Goal: Task Accomplishment & Management: Complete application form

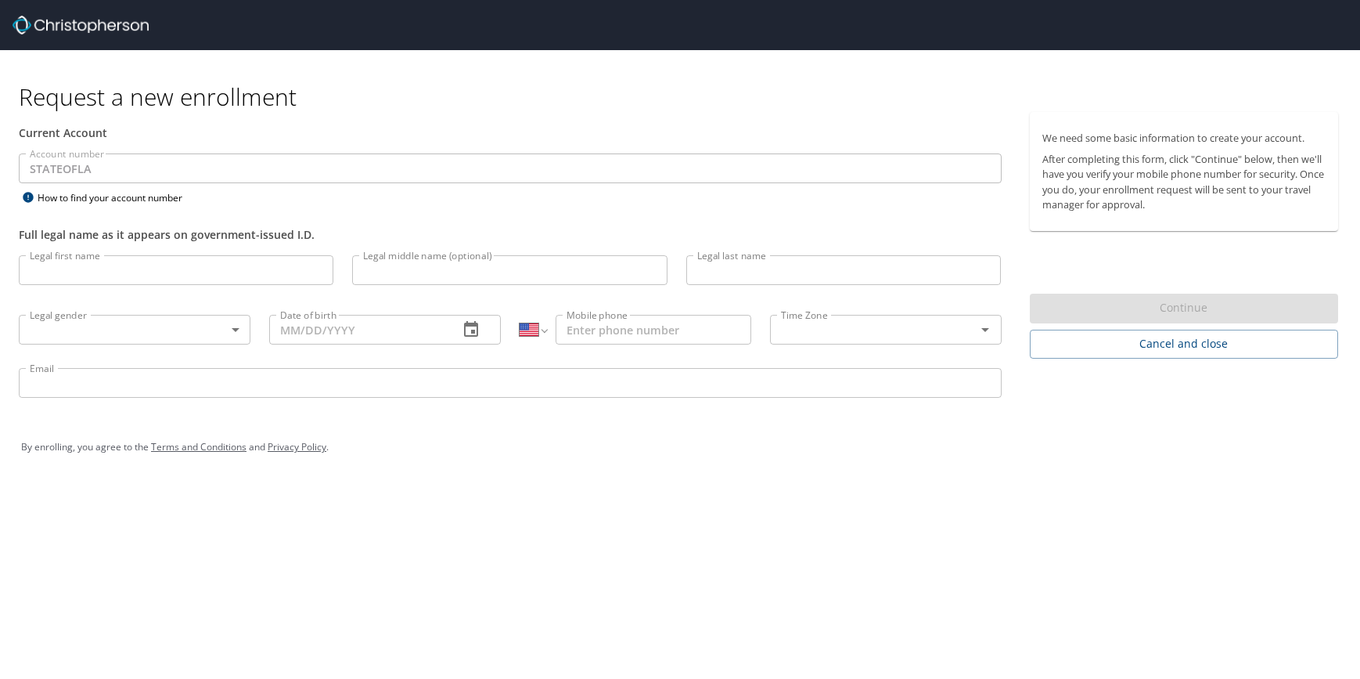
select select "US"
click at [286, 268] on input "Legal first name" at bounding box center [176, 270] width 315 height 30
type input "Junko"
type input "Yano"
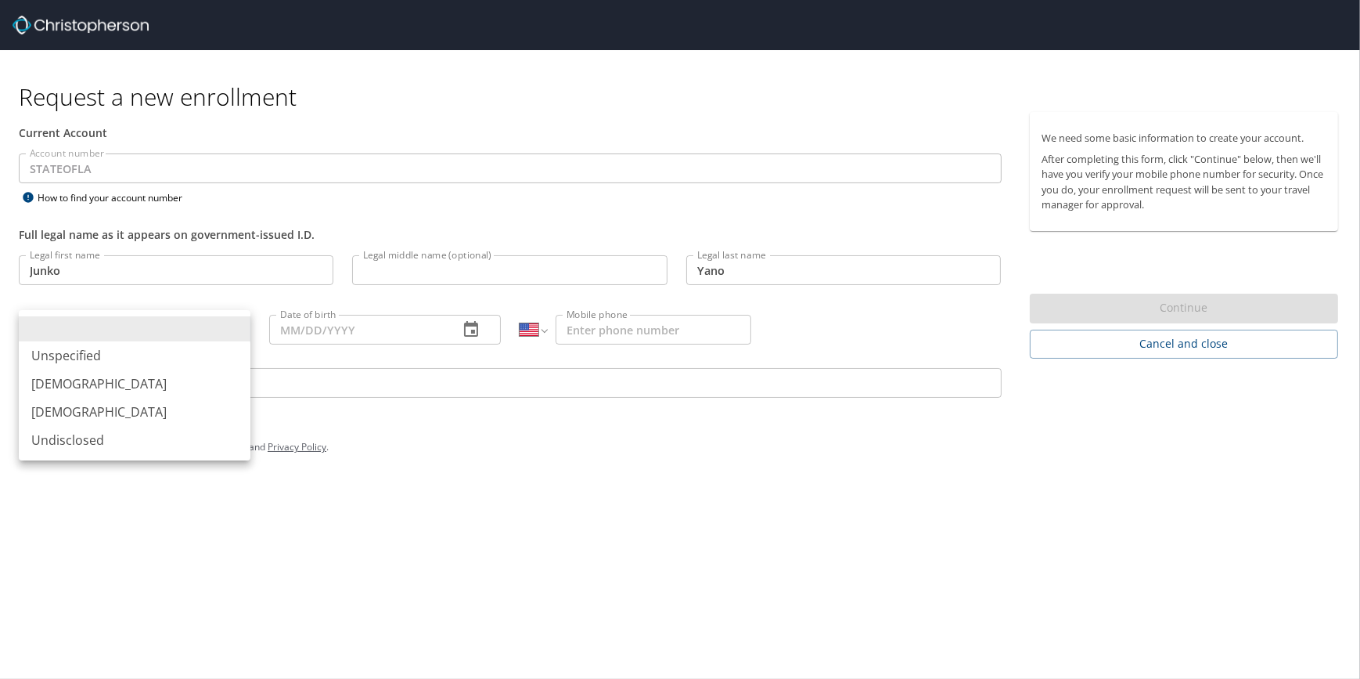
click at [186, 331] on body "Request a new enrollment Current Account Account number STATEOFLA Account numbe…" at bounding box center [680, 339] width 1360 height 679
click at [153, 413] on li "[DEMOGRAPHIC_DATA]" at bounding box center [135, 412] width 232 height 28
type input "[DEMOGRAPHIC_DATA]"
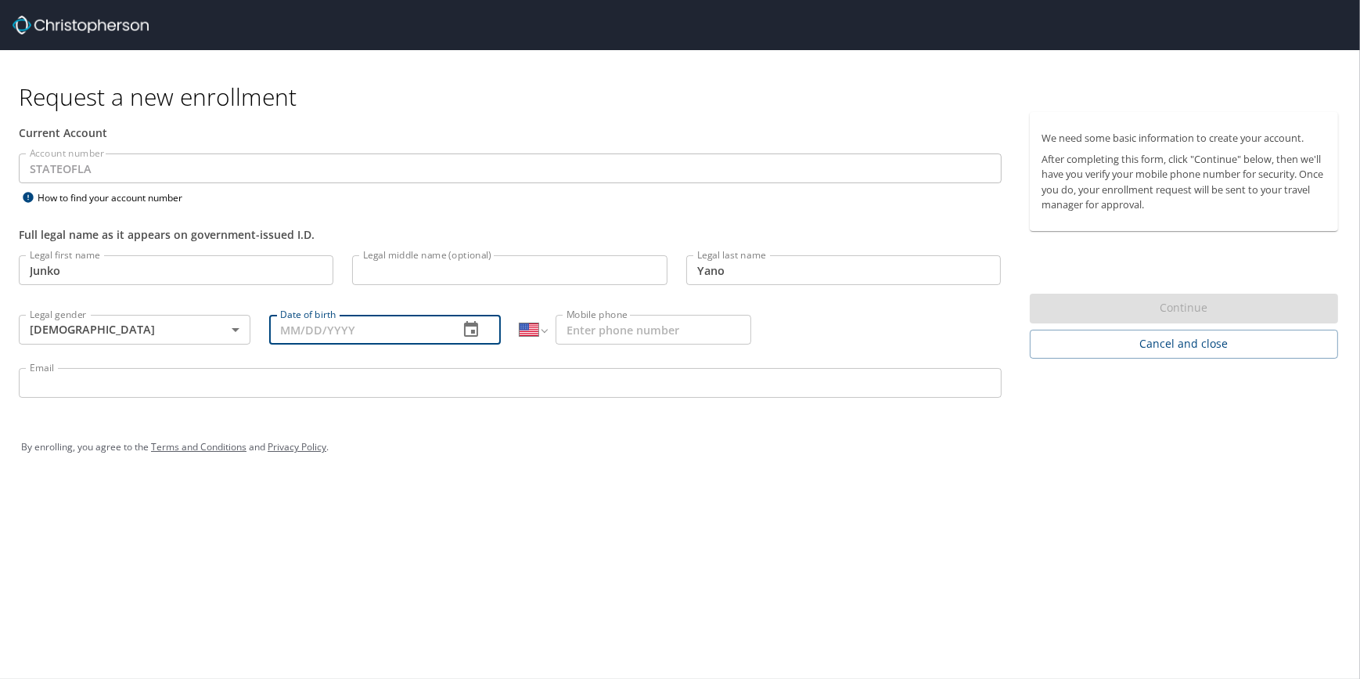
click at [314, 323] on input "Date of birth" at bounding box center [357, 330] width 177 height 30
type input "[DATE]"
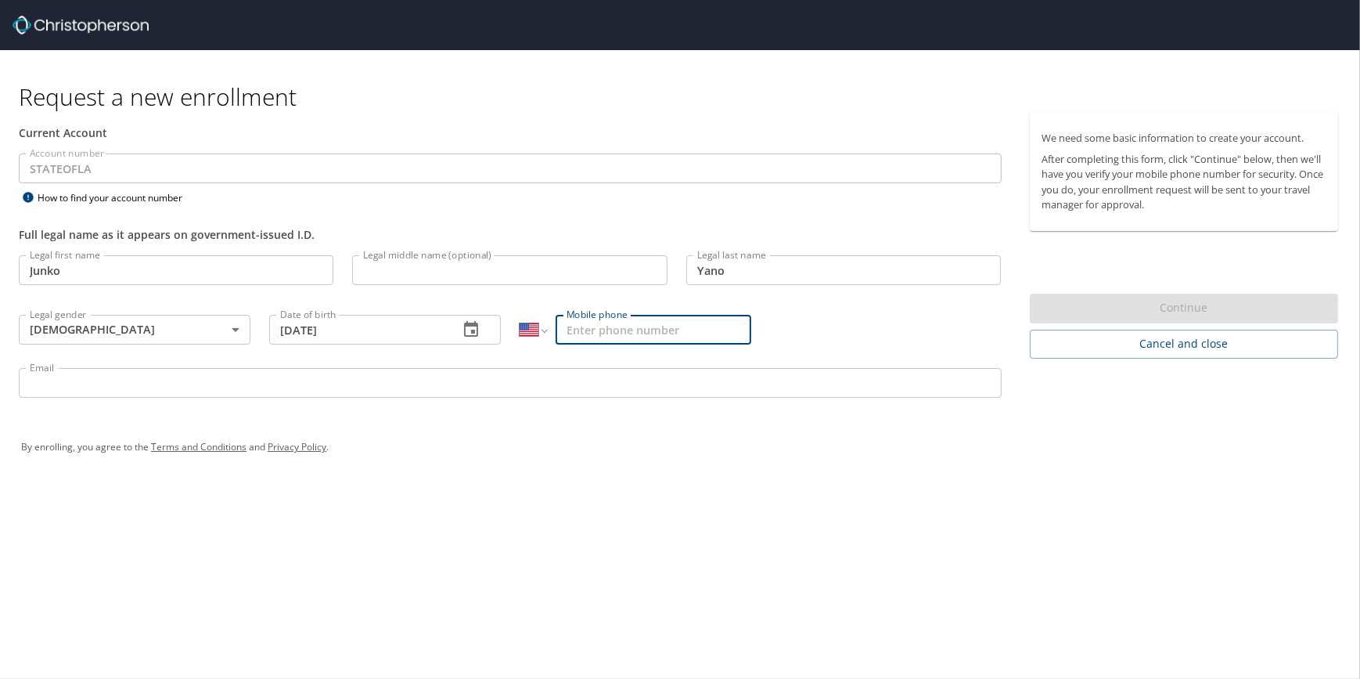
click at [603, 327] on input "Mobile phone" at bounding box center [654, 330] width 196 height 30
type input "[PHONE_NUMBER]"
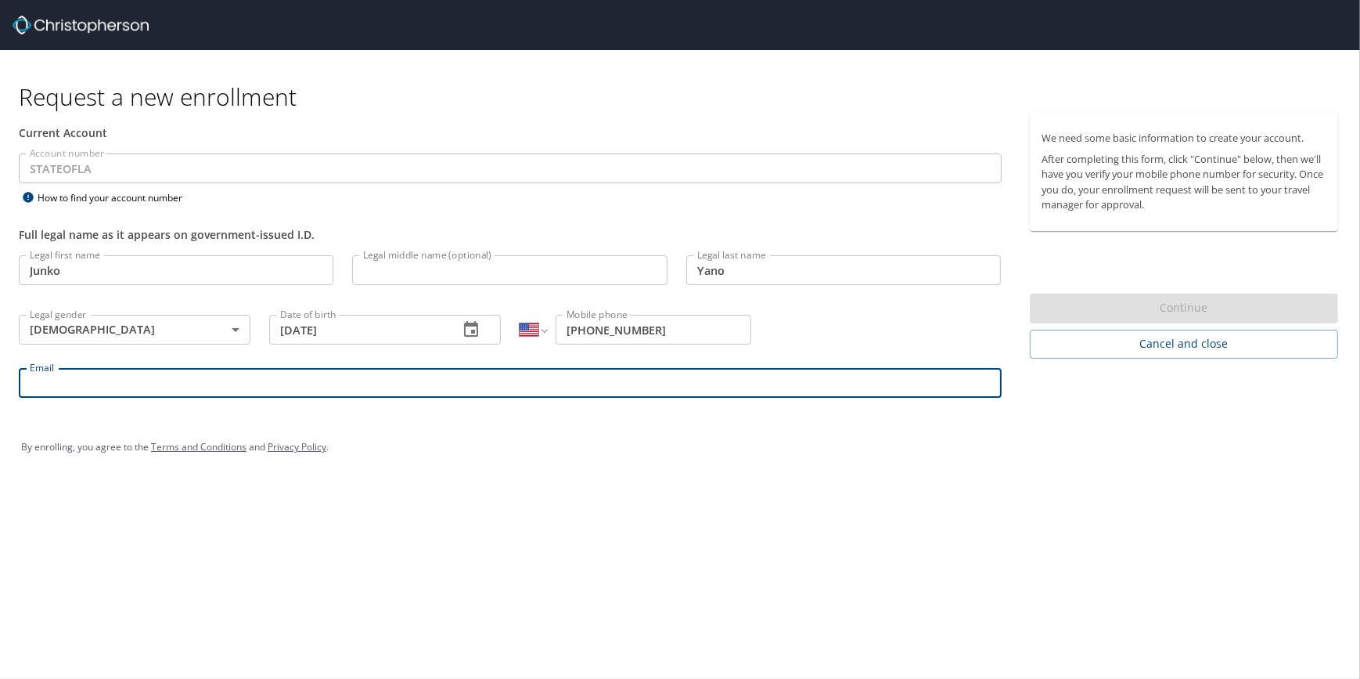
click at [577, 385] on input "Email" at bounding box center [510, 383] width 983 height 30
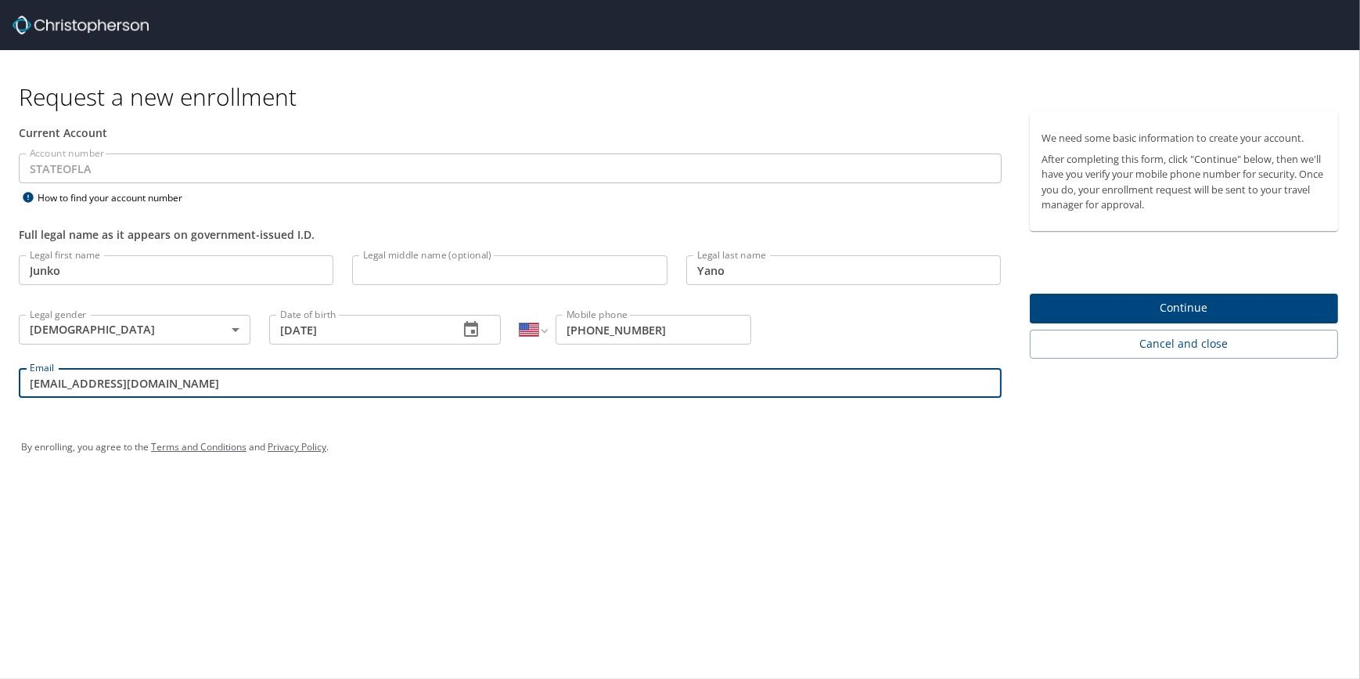
type input "[EMAIL_ADDRESS][DOMAIN_NAME]"
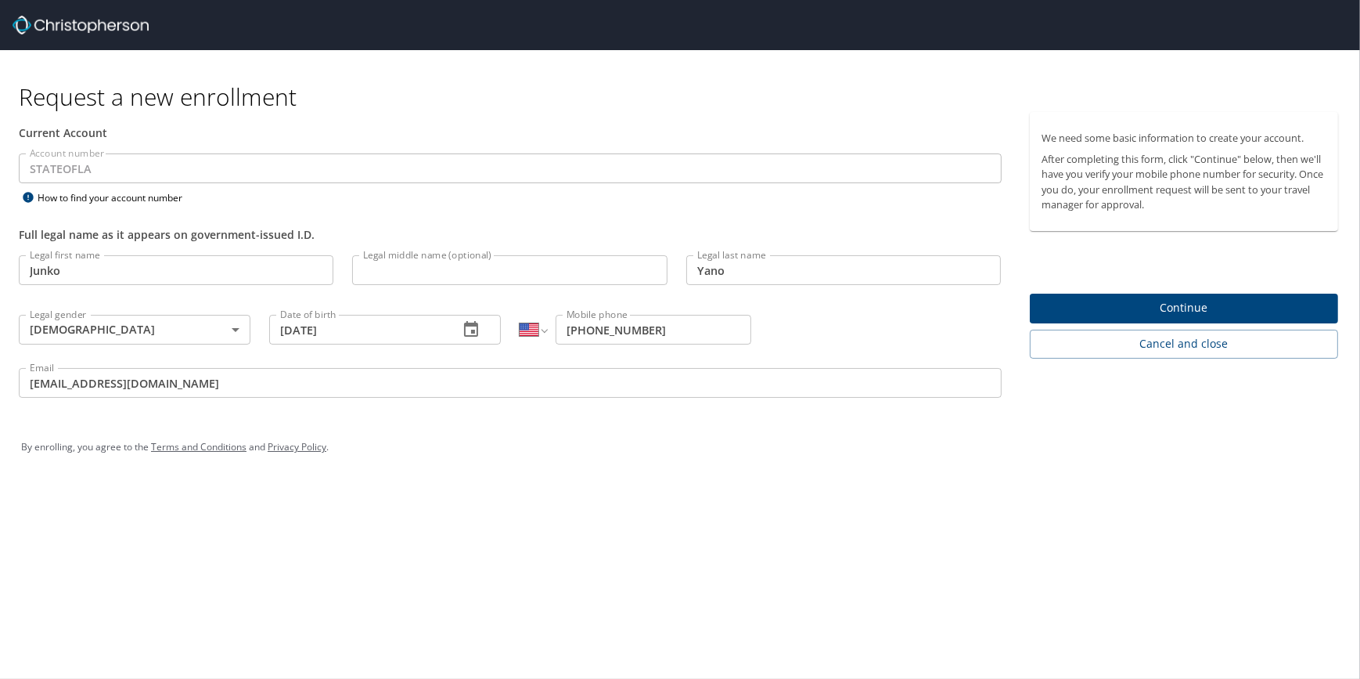
click at [898, 430] on div "By enrolling, you agree to the Terms and Conditions and Privacy Policy ." at bounding box center [680, 446] width 1318 height 39
click at [1055, 301] on span "Continue" at bounding box center [1184, 308] width 284 height 20
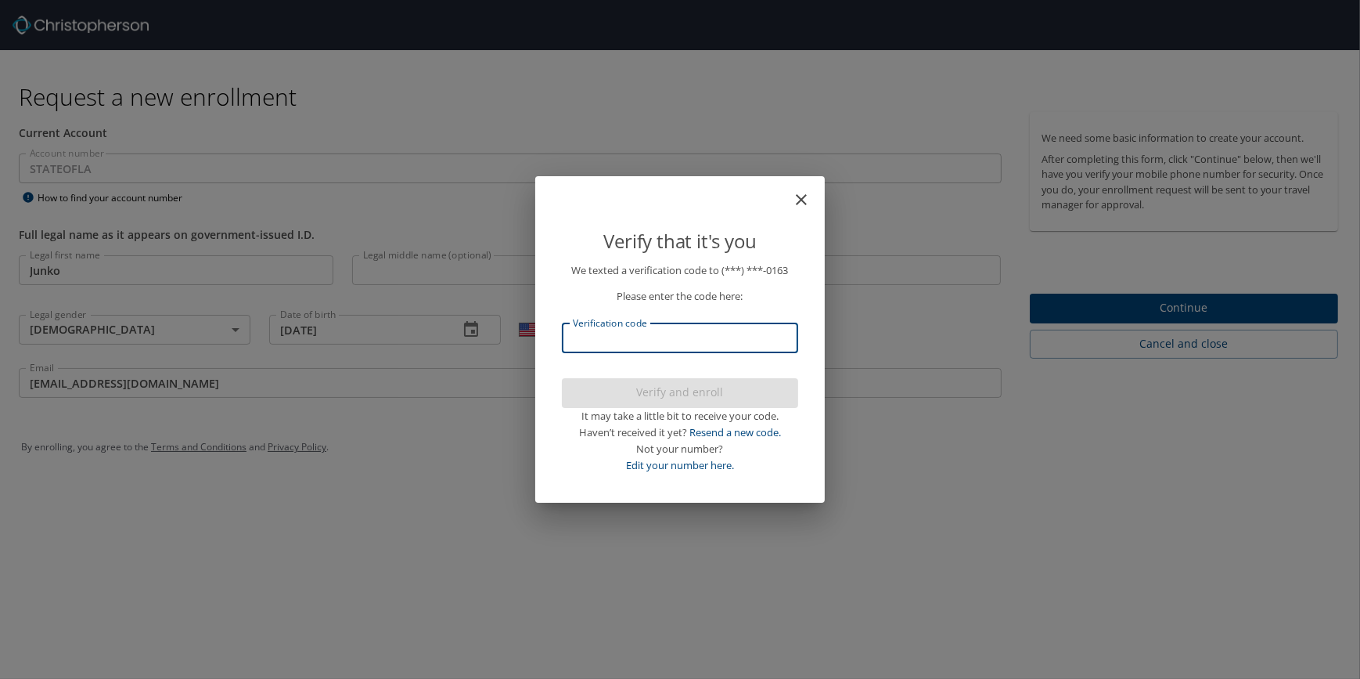
click at [707, 347] on input "Verification code" at bounding box center [680, 338] width 236 height 30
type input "5088"
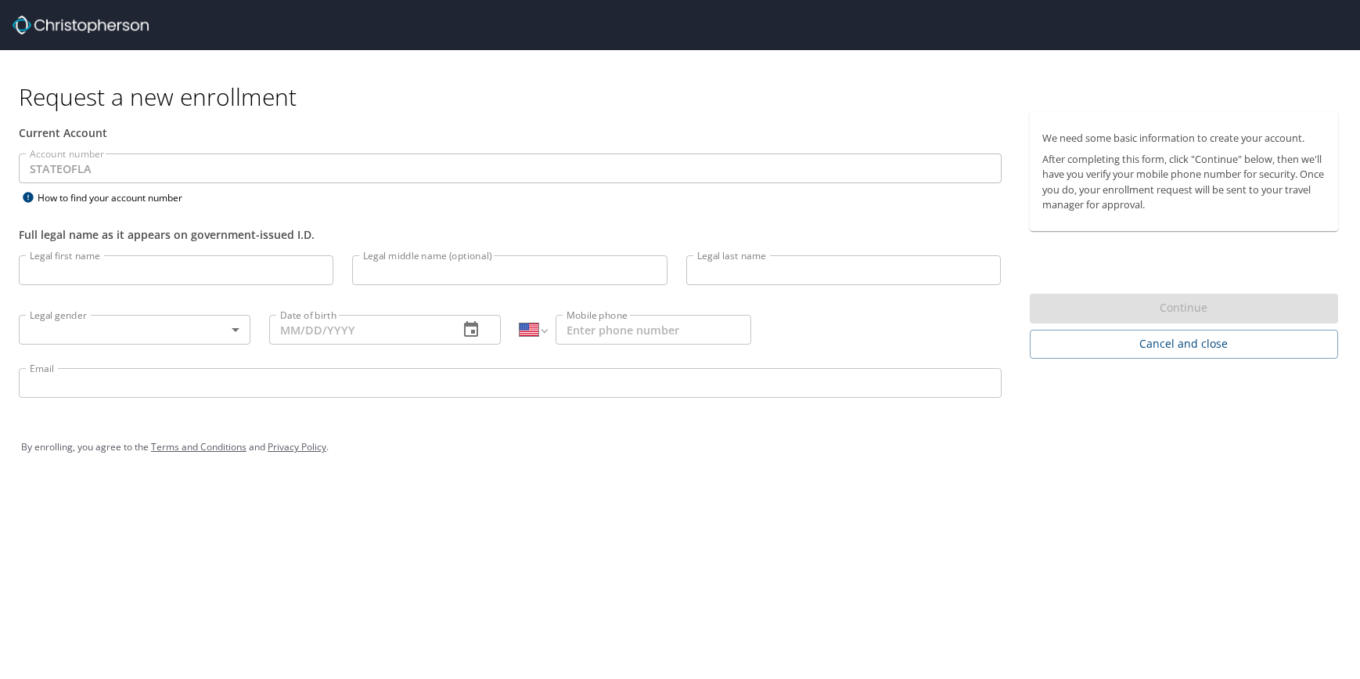
select select "US"
click at [153, 272] on input "Legal first name" at bounding box center [176, 270] width 315 height 30
type input "Junko"
type input "Yano"
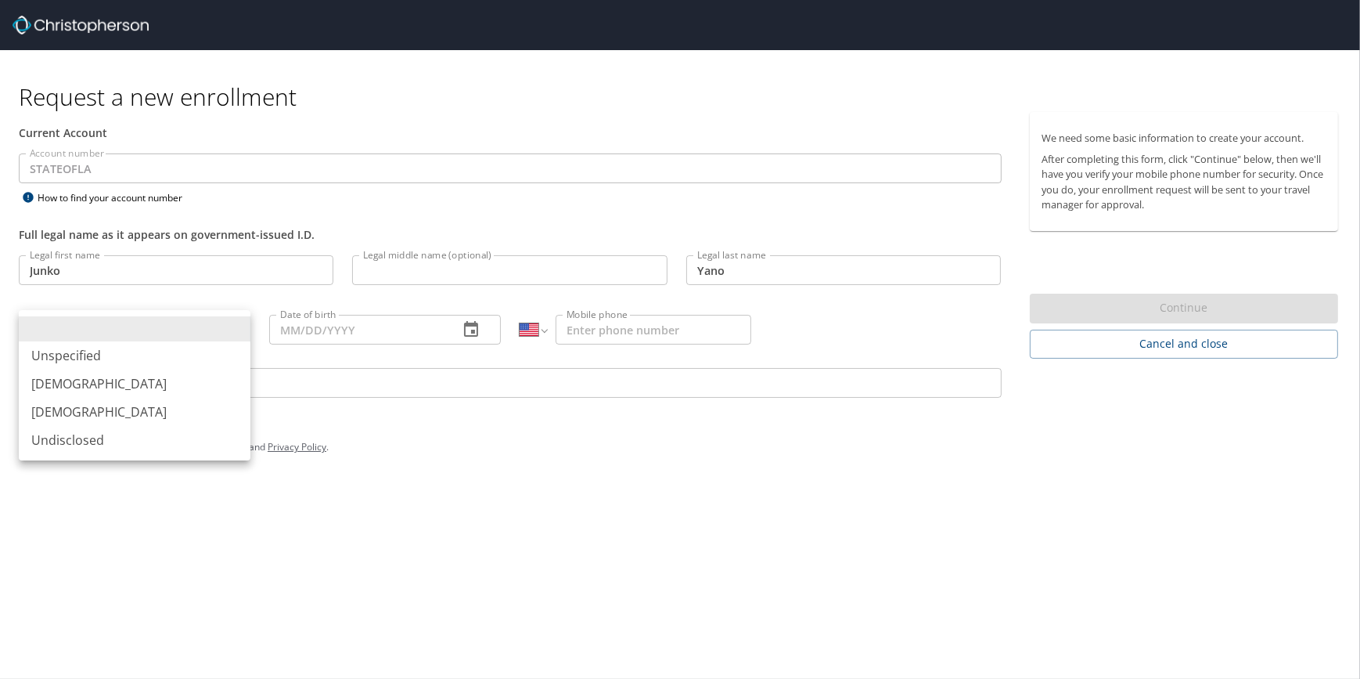
click at [221, 332] on body "Request a new enrollment Current Account Account number STATEOFLA Account numbe…" at bounding box center [680, 339] width 1360 height 679
click at [183, 416] on li "[DEMOGRAPHIC_DATA]" at bounding box center [135, 412] width 232 height 28
type input "[DEMOGRAPHIC_DATA]"
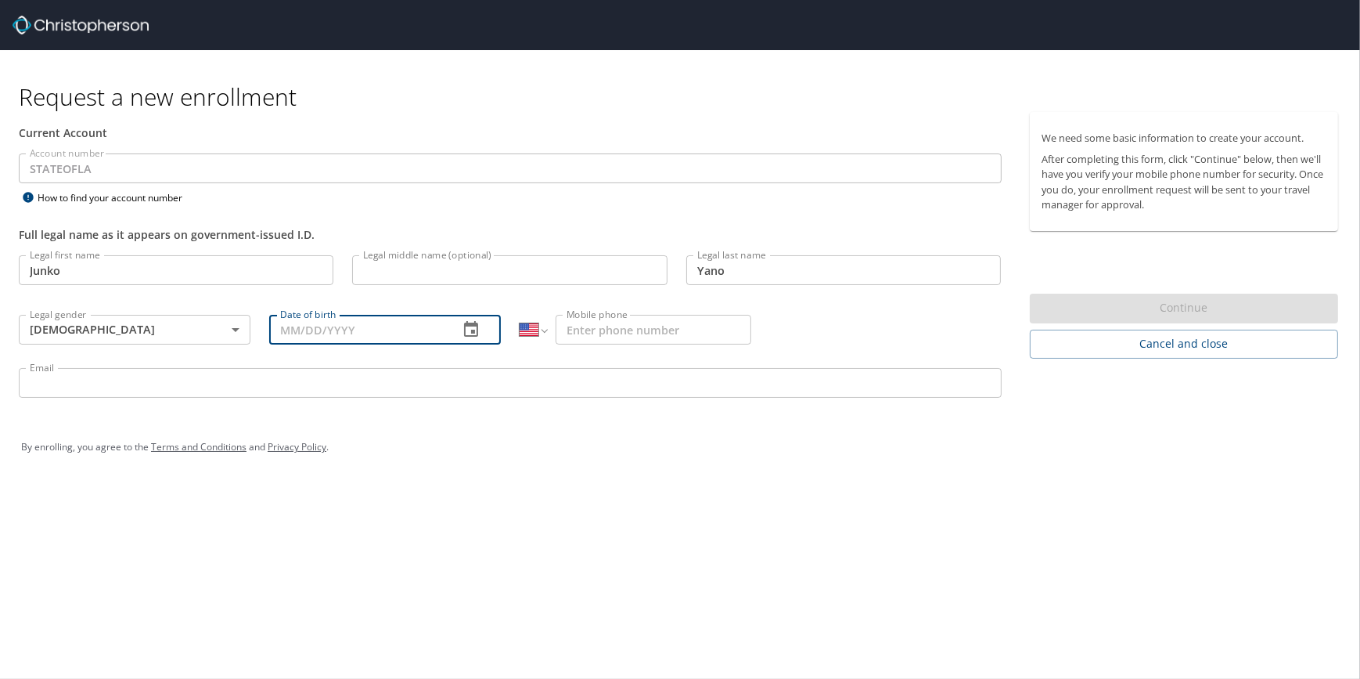
click at [344, 330] on input "Date of birth" at bounding box center [357, 330] width 177 height 30
type input "[DATE]"
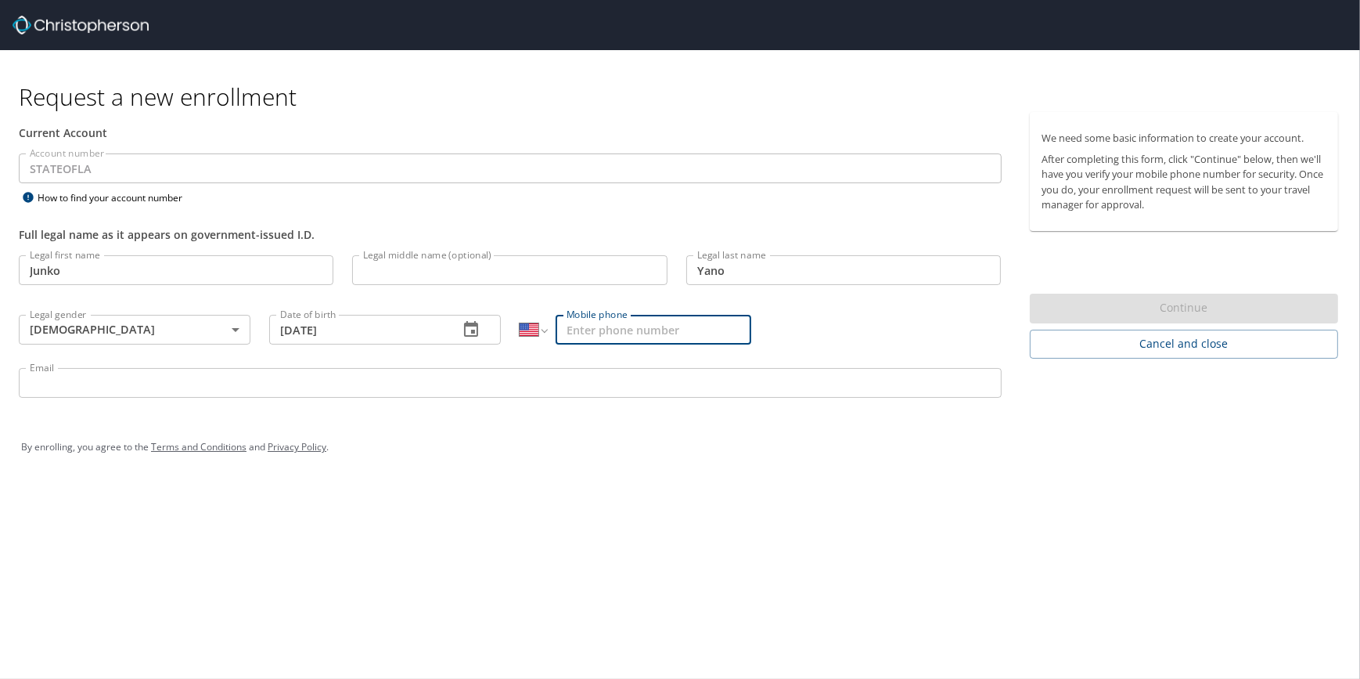
click at [610, 335] on input "Mobile phone" at bounding box center [654, 330] width 196 height 30
type input "[PHONE_NUMBER]"
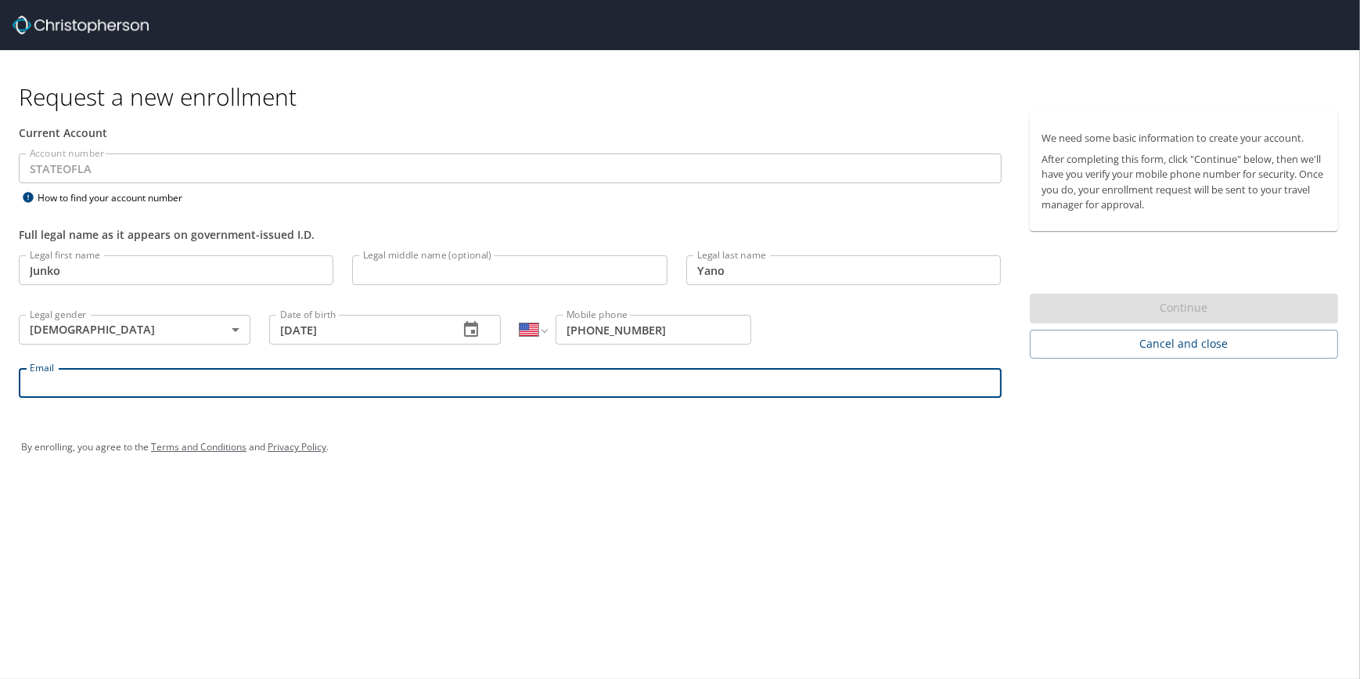
click at [586, 382] on input "Email" at bounding box center [510, 383] width 983 height 30
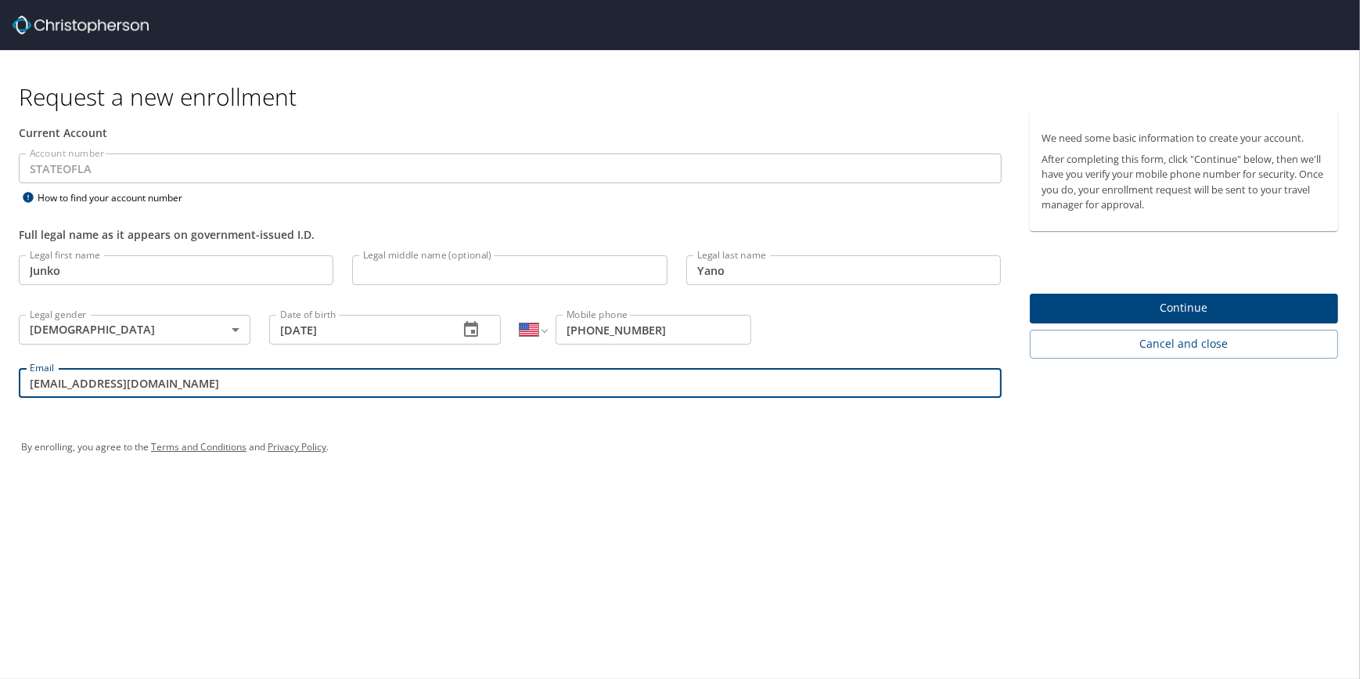
type input "[EMAIL_ADDRESS][DOMAIN_NAME]"
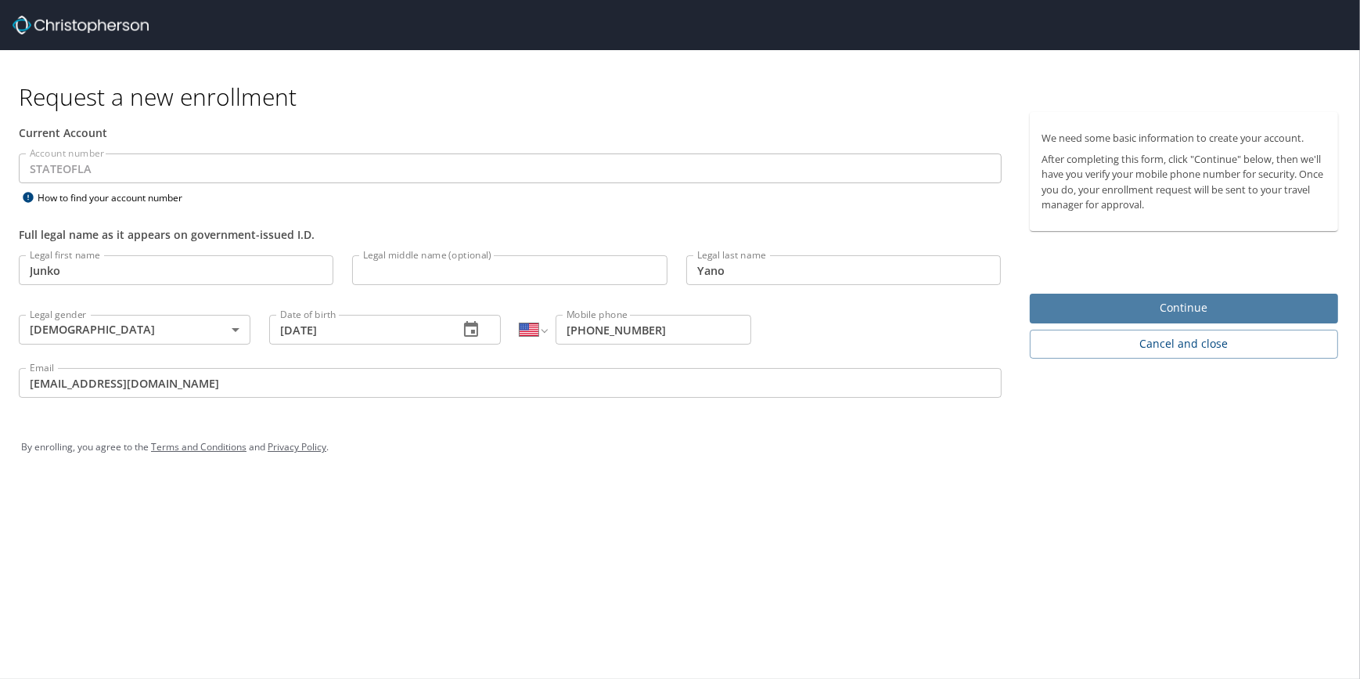
click at [1062, 305] on span "Continue" at bounding box center [1184, 308] width 284 height 20
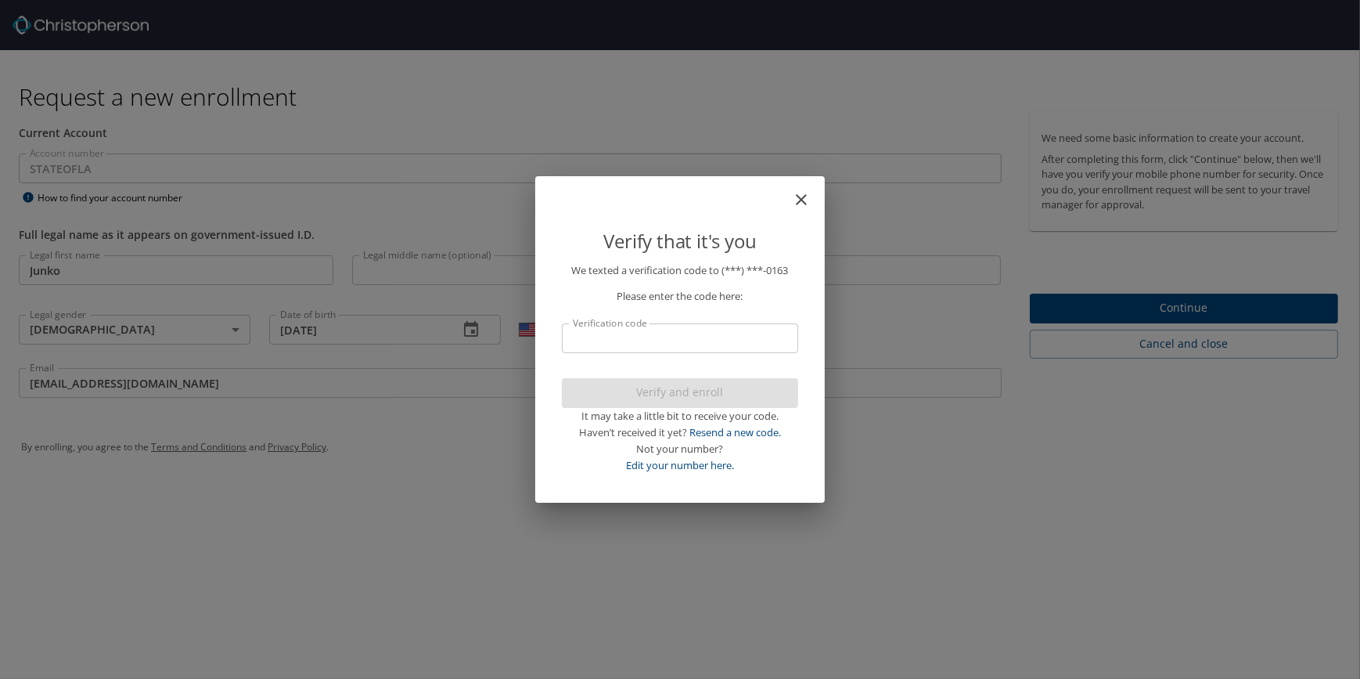
click at [771, 342] on input "Verification code" at bounding box center [680, 338] width 236 height 30
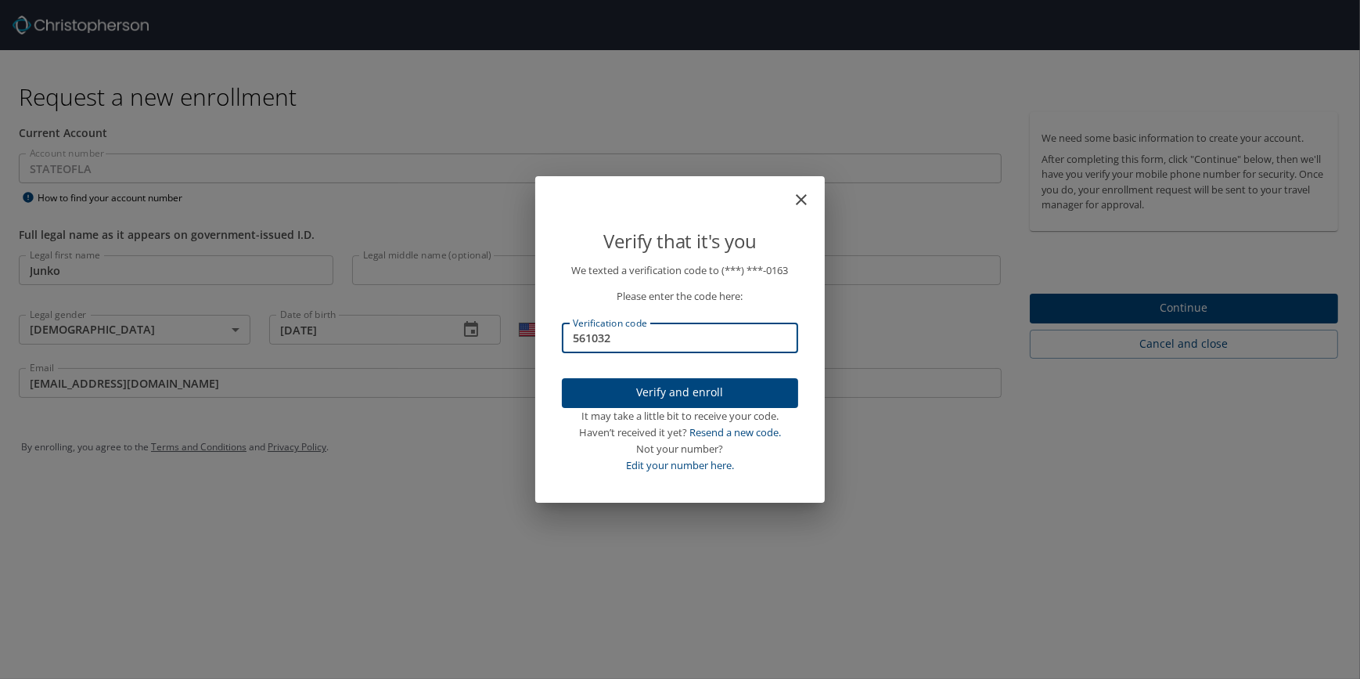
type input "561032"
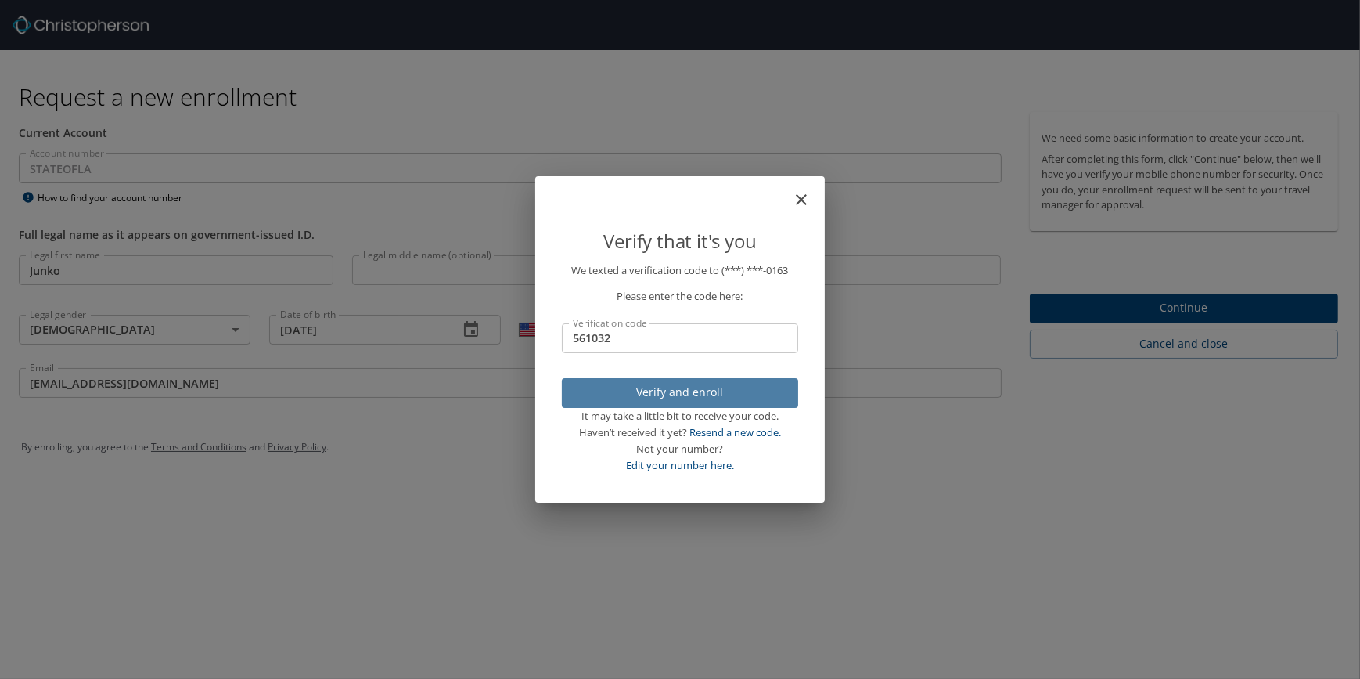
click at [701, 394] on span "Verify and enroll" at bounding box center [679, 393] width 211 height 20
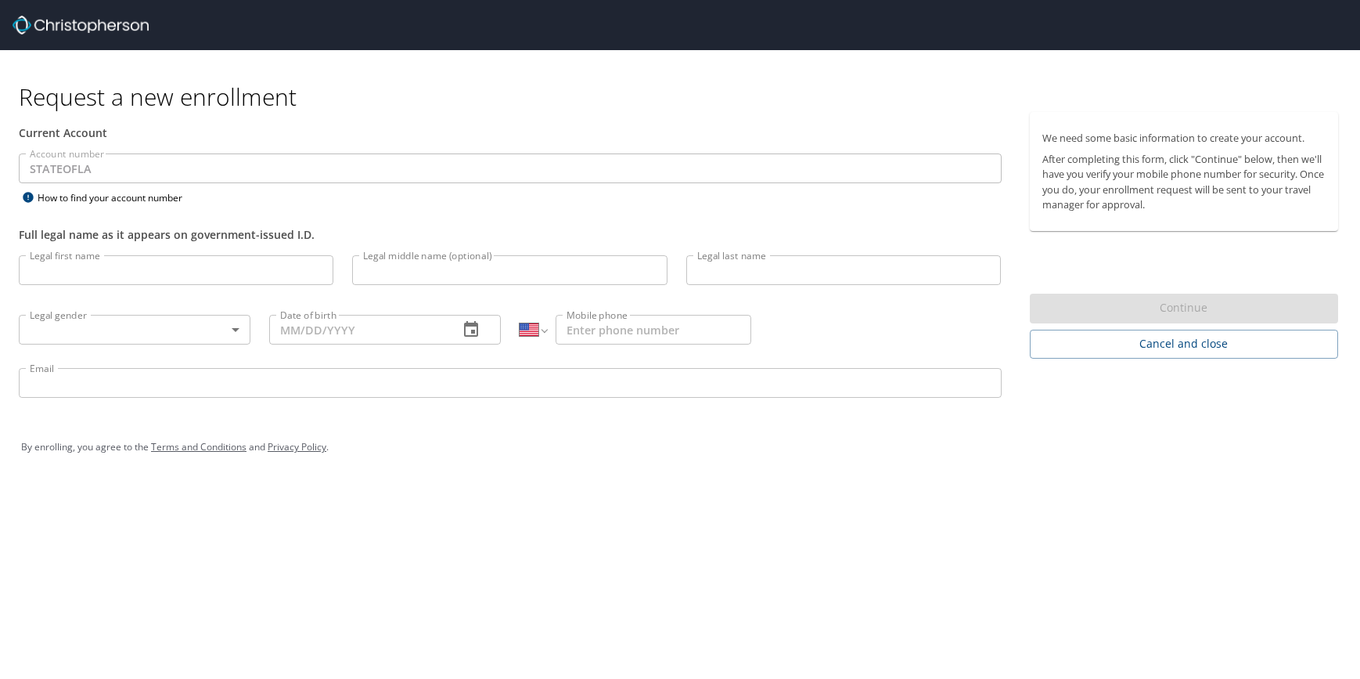
select select "US"
